Goal: Task Accomplishment & Management: Manage account settings

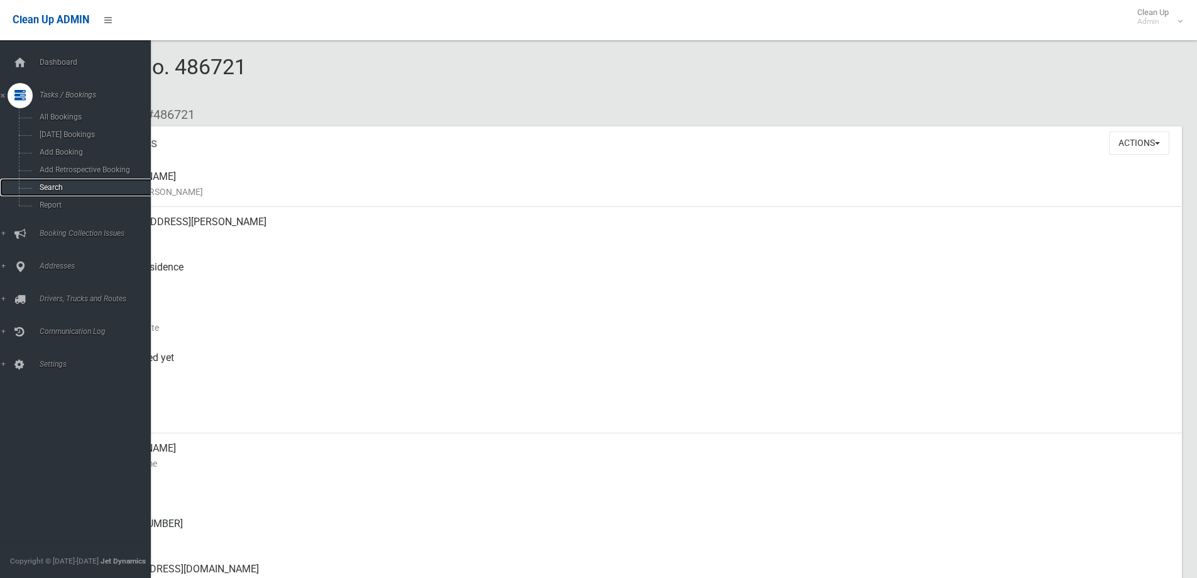
click at [53, 184] on span "Search" at bounding box center [93, 187] width 114 height 9
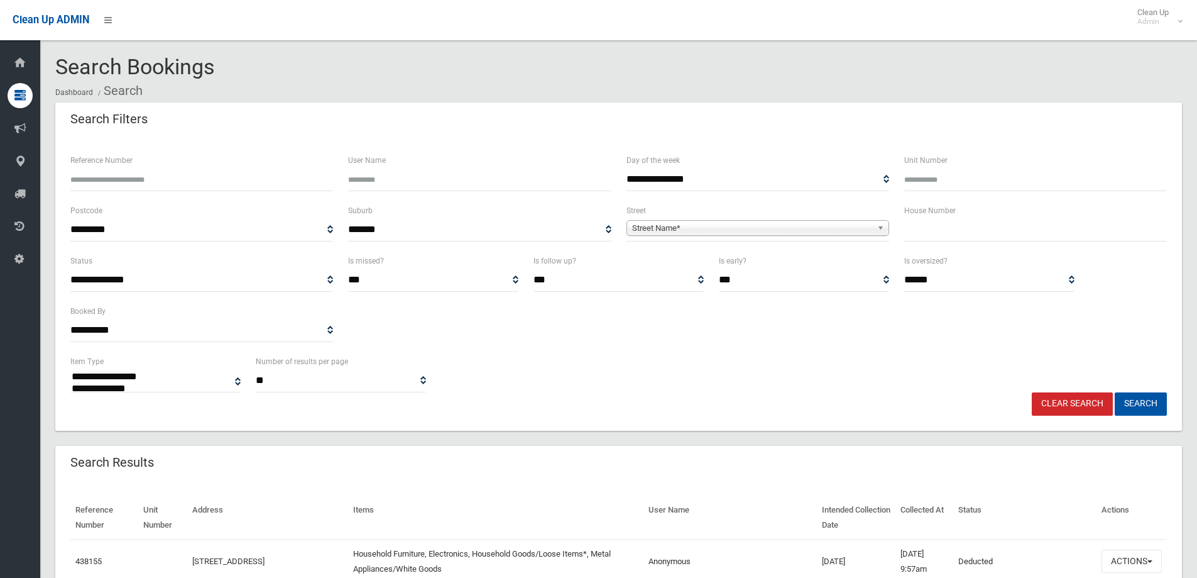
select select
click at [930, 232] on input "text" at bounding box center [1035, 229] width 263 height 23
type input "***"
click at [881, 228] on b at bounding box center [882, 228] width 11 height 14
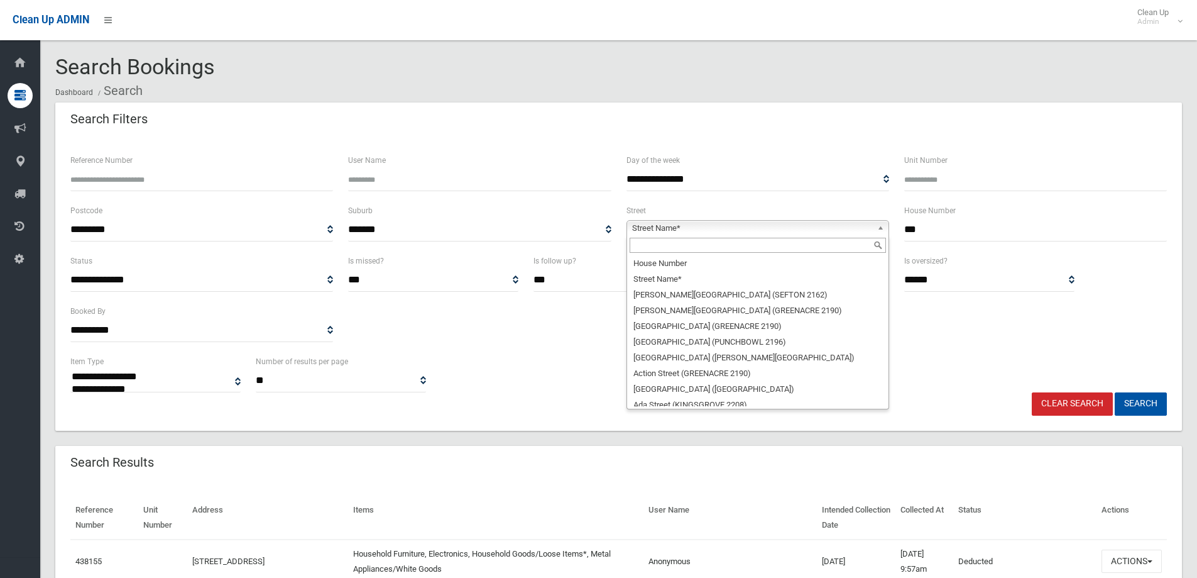
click at [778, 248] on input "text" at bounding box center [758, 245] width 256 height 15
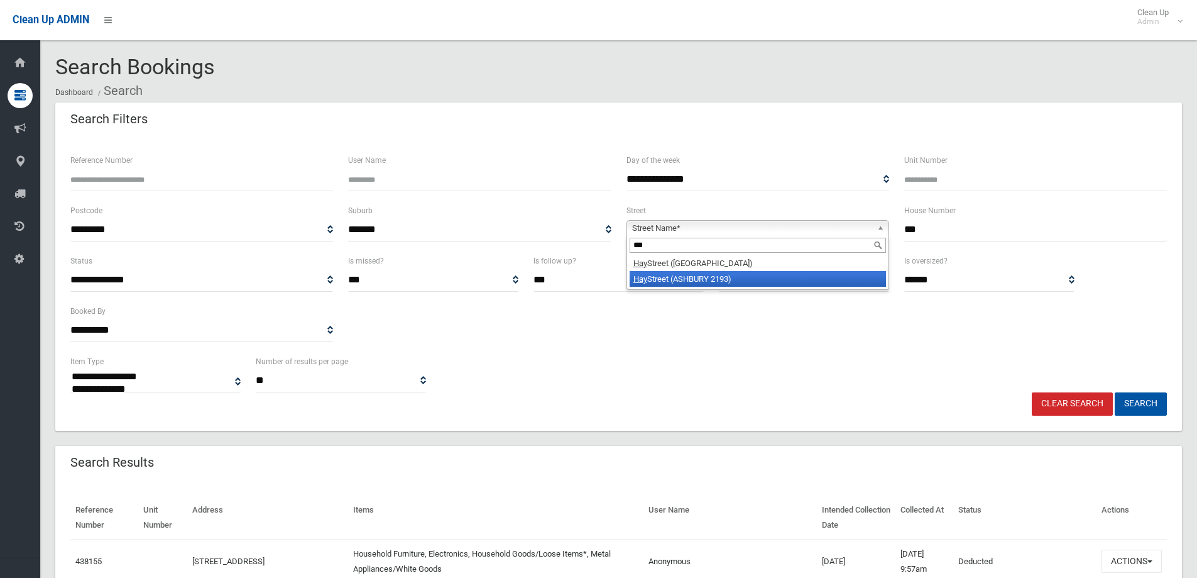
type input "***"
click at [761, 275] on li "Hay Street (ASHBURY 2193)" at bounding box center [758, 279] width 256 height 16
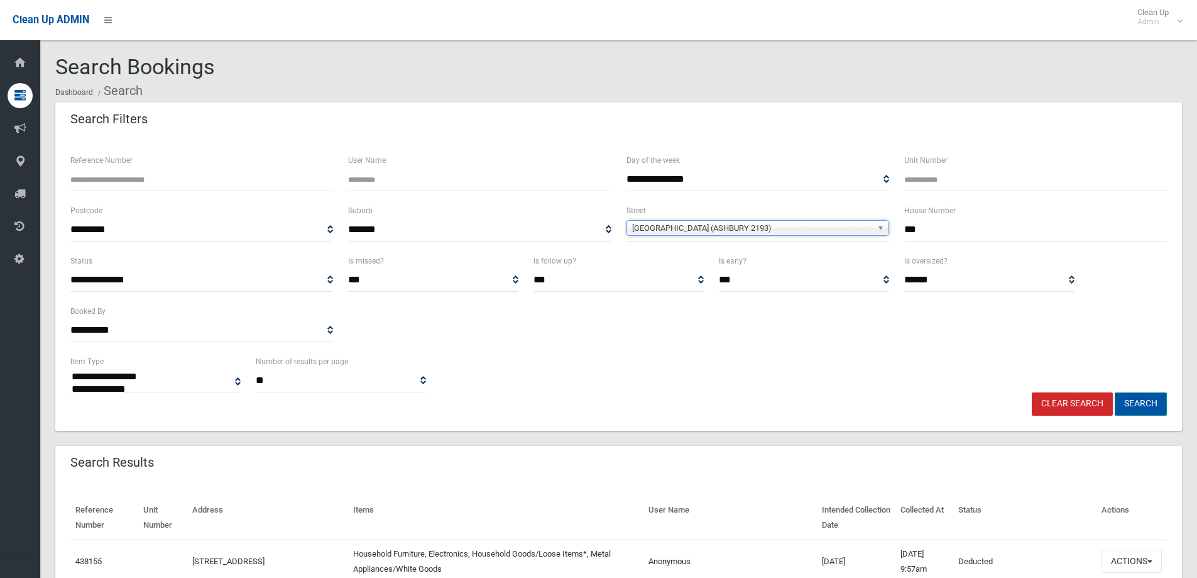
click at [1146, 404] on button "Search" at bounding box center [1141, 403] width 52 height 23
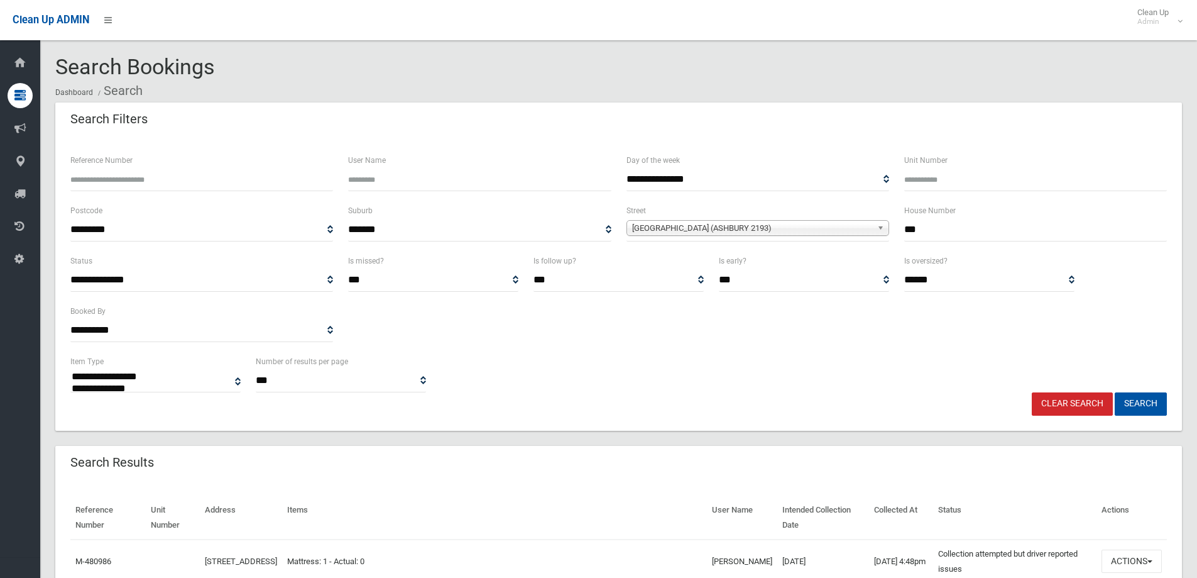
select select
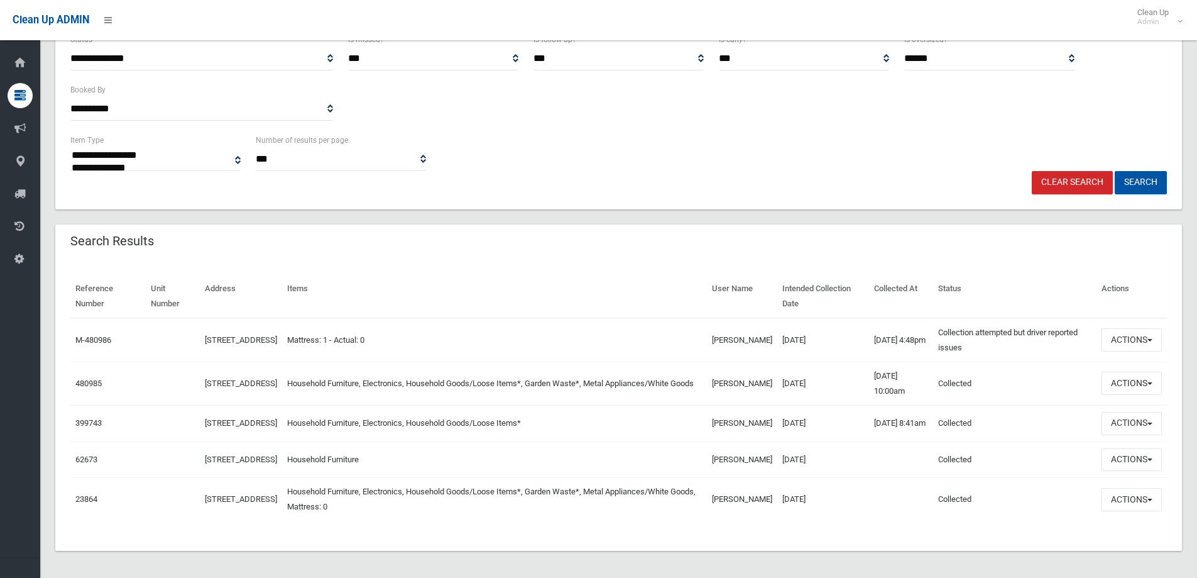
scroll to position [239, 0]
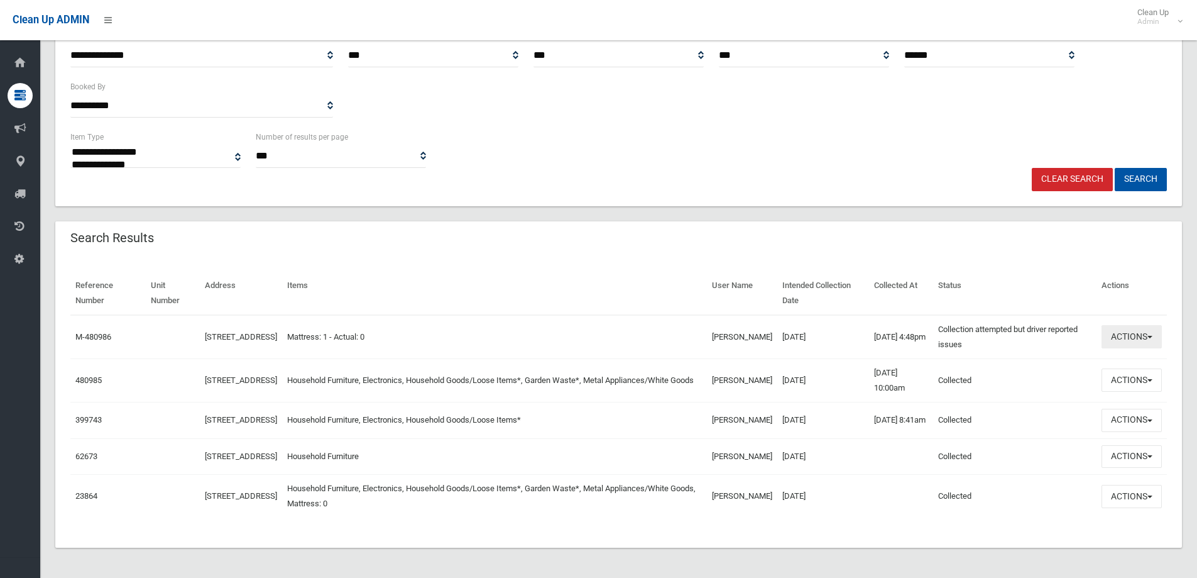
click at [1147, 325] on button "Actions" at bounding box center [1132, 336] width 60 height 23
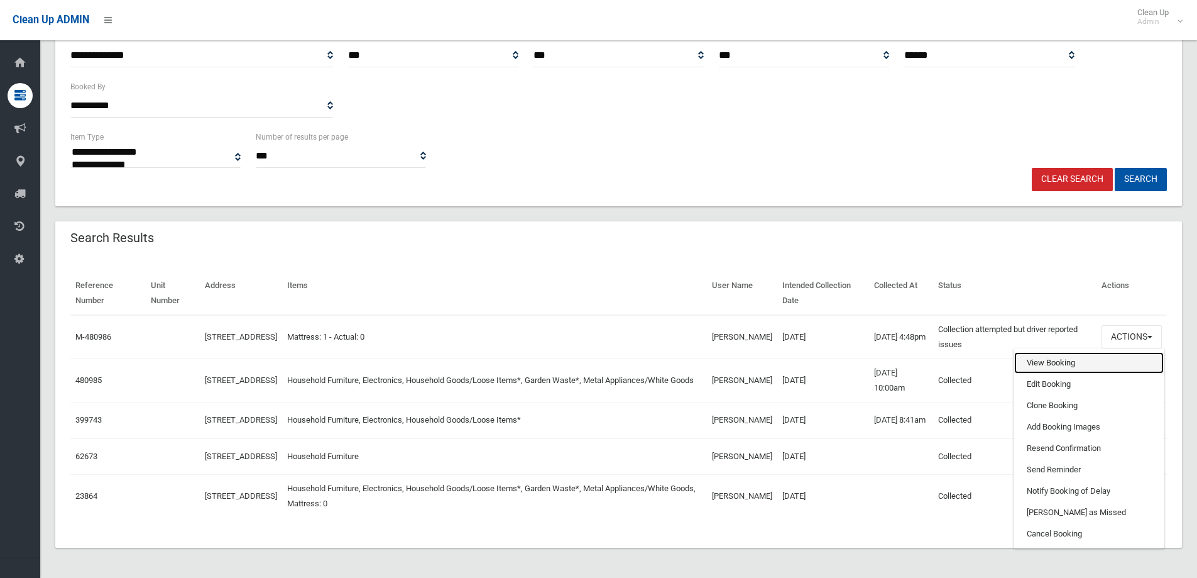
click at [1060, 352] on link "View Booking" at bounding box center [1089, 362] width 150 height 21
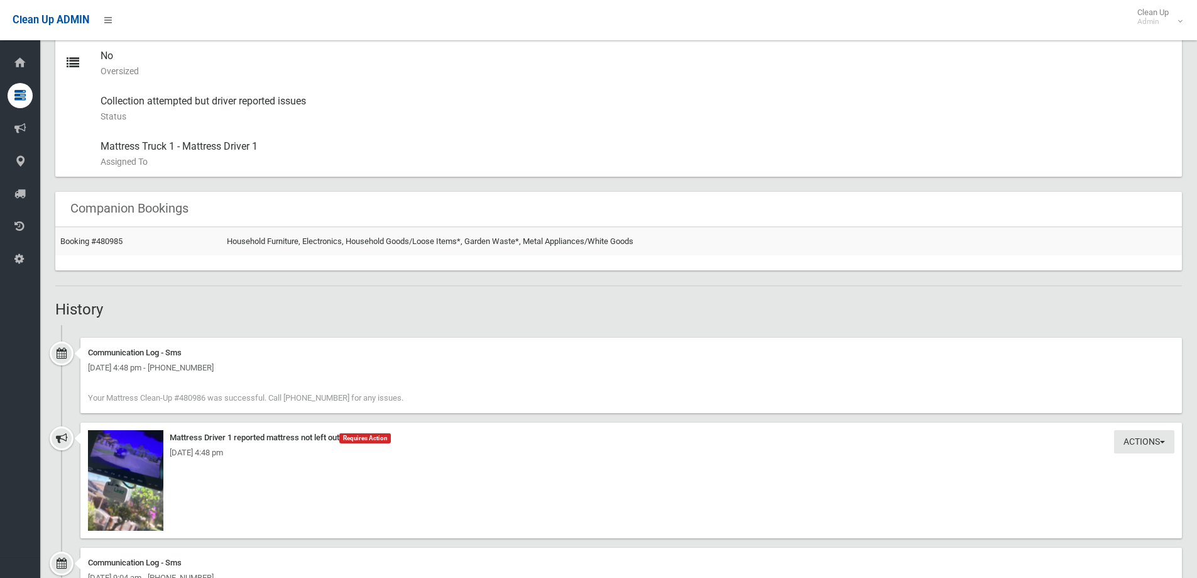
scroll to position [754, 0]
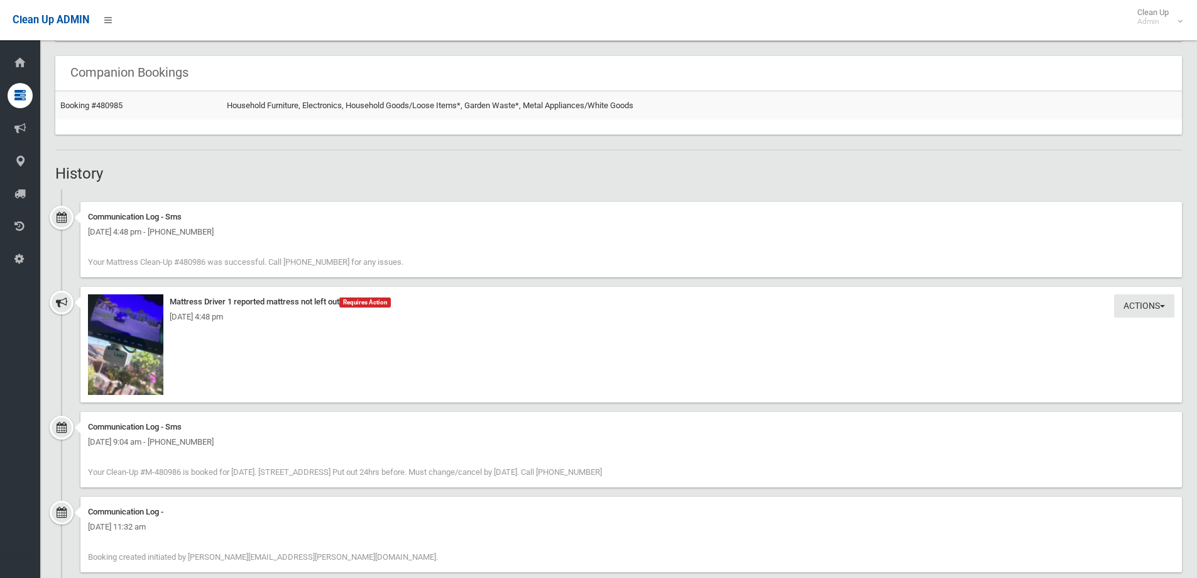
click at [132, 321] on div "[DATE] 4:48 pm" at bounding box center [631, 316] width 1087 height 15
click at [134, 361] on img at bounding box center [125, 344] width 75 height 101
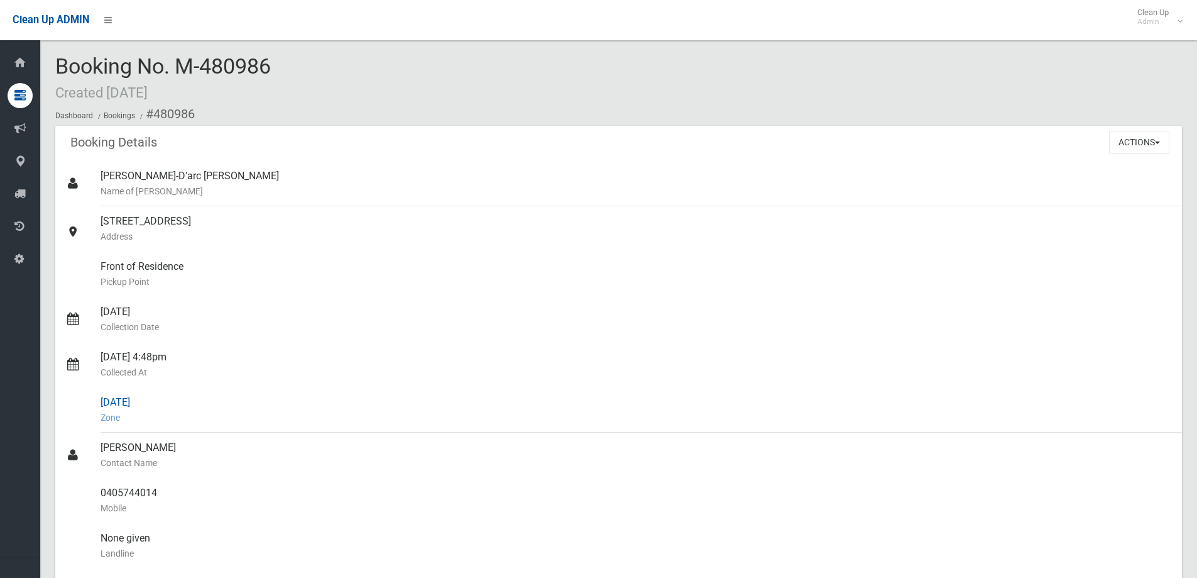
scroll to position [0, 0]
click at [1158, 140] on button "Actions" at bounding box center [1139, 142] width 60 height 23
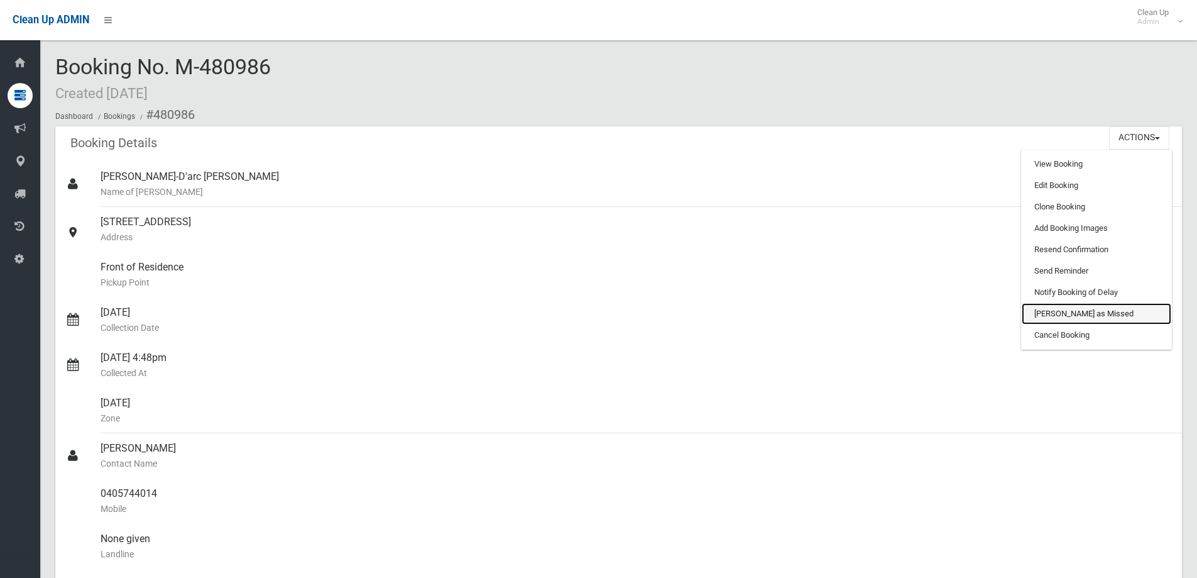
click at [1100, 315] on link "[PERSON_NAME] as Missed" at bounding box center [1097, 313] width 150 height 21
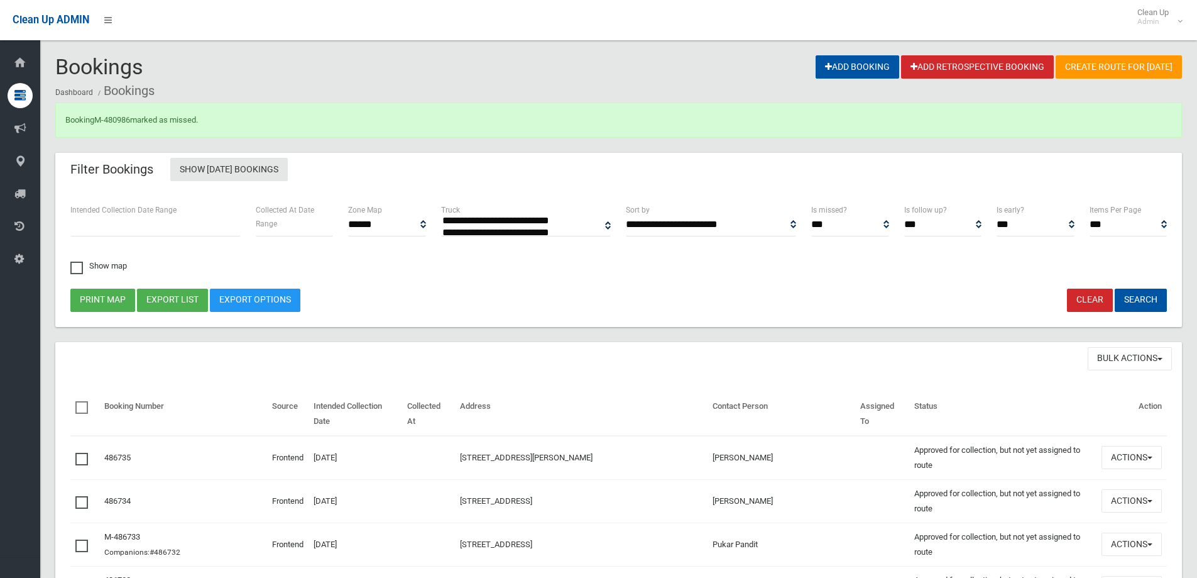
select select
